Goal: Check status: Check status

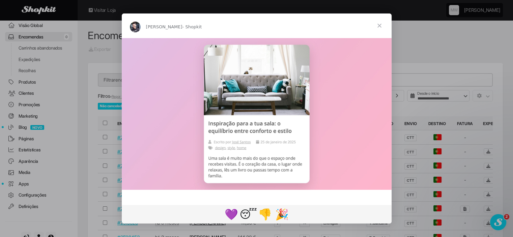
click at [376, 22] on span "Fechar" at bounding box center [379, 25] width 24 height 24
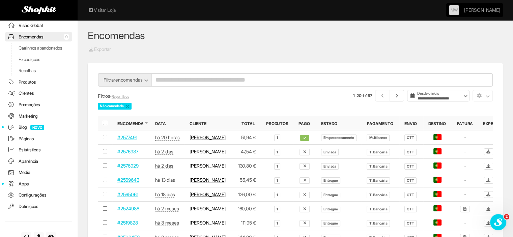
click at [127, 140] on link "#2577491" at bounding box center [127, 138] width 20 height 6
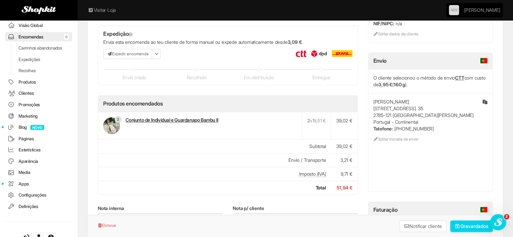
scroll to position [34, 0]
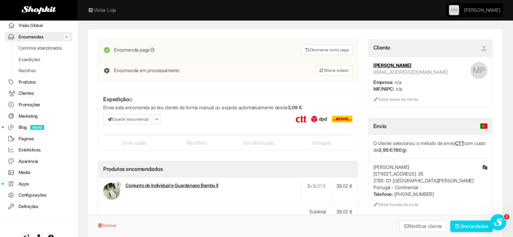
drag, startPoint x: 372, startPoint y: 66, endPoint x: 417, endPoint y: 65, distance: 45.5
click at [417, 65] on div "MP [PERSON_NAME] [PERSON_NAME][EMAIL_ADDRESS][DOMAIN_NAME] Empresa: n/a NIF/NIP…" at bounding box center [430, 82] width 124 height 51
copy strong "[PERSON_NAME]"
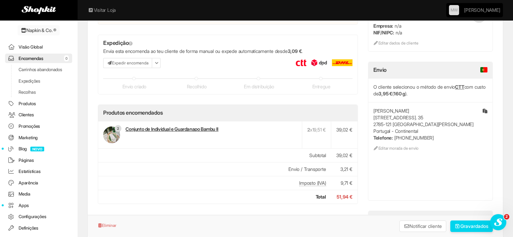
scroll to position [0, 0]
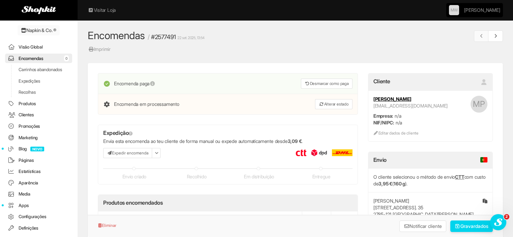
click at [31, 47] on link "Visão Global" at bounding box center [38, 47] width 67 height 10
